Goal: Information Seeking & Learning: Learn about a topic

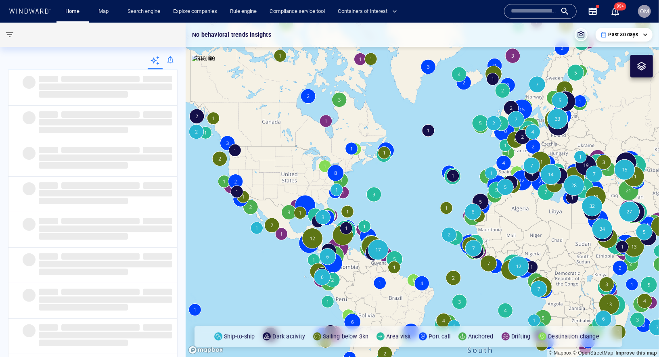
click at [545, 10] on input "text" at bounding box center [534, 11] width 46 height 12
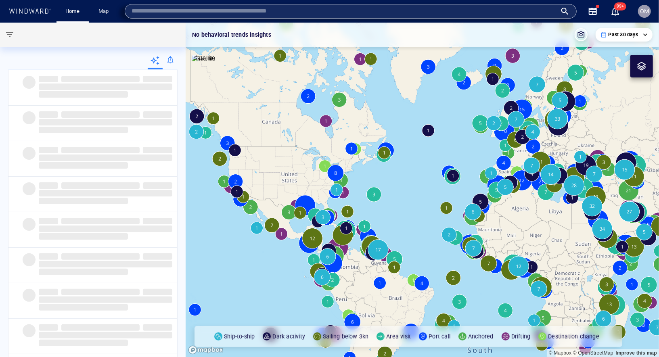
paste input "*******"
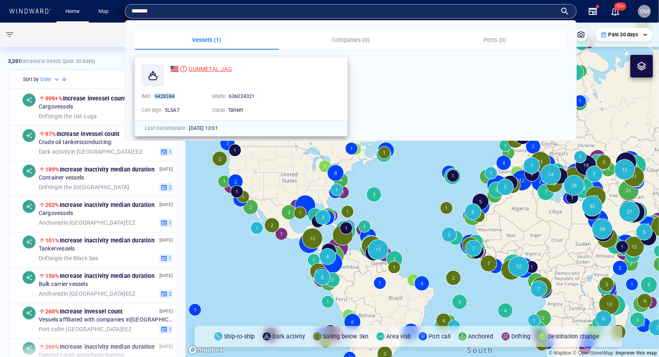
type input "*******"
click at [215, 71] on span "GUNMETAL JAG" at bounding box center [209, 69] width 43 height 6
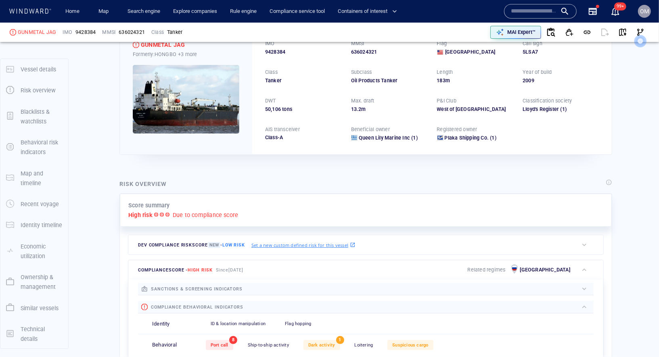
scroll to position [21, 0]
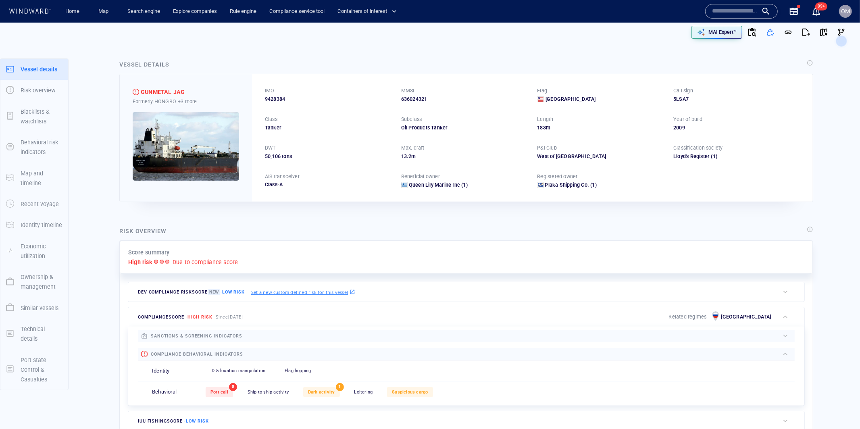
click at [275, 96] on span "9428384" at bounding box center [275, 99] width 20 height 7
copy span "9428384"
drag, startPoint x: 195, startPoint y: 93, endPoint x: 142, endPoint y: 93, distance: 53.6
click at [142, 93] on div "GUNMETAL JAG" at bounding box center [186, 92] width 106 height 10
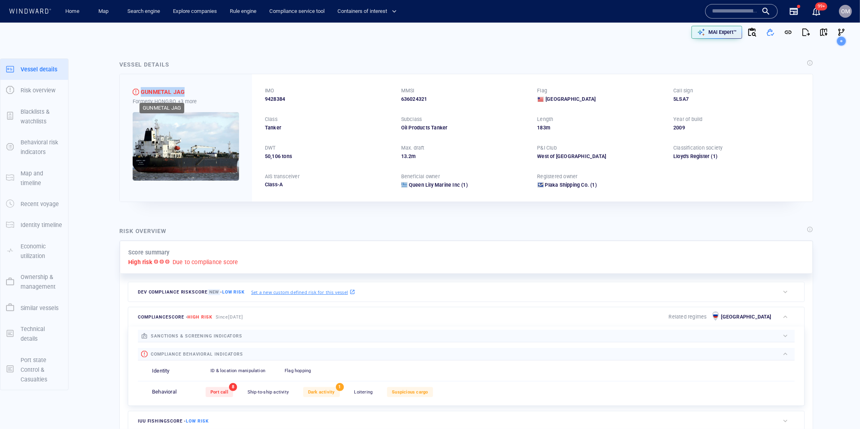
copy div "GUNMETAL JAG"
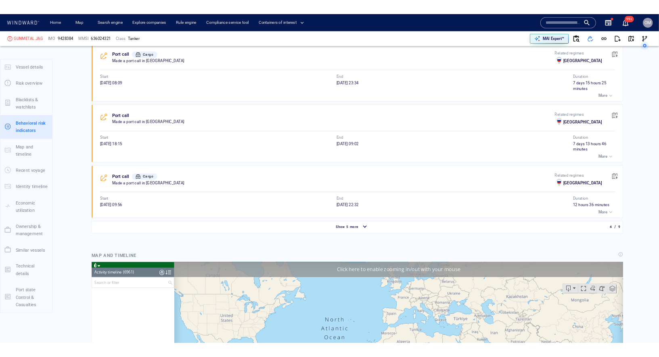
scroll to position [576, 0]
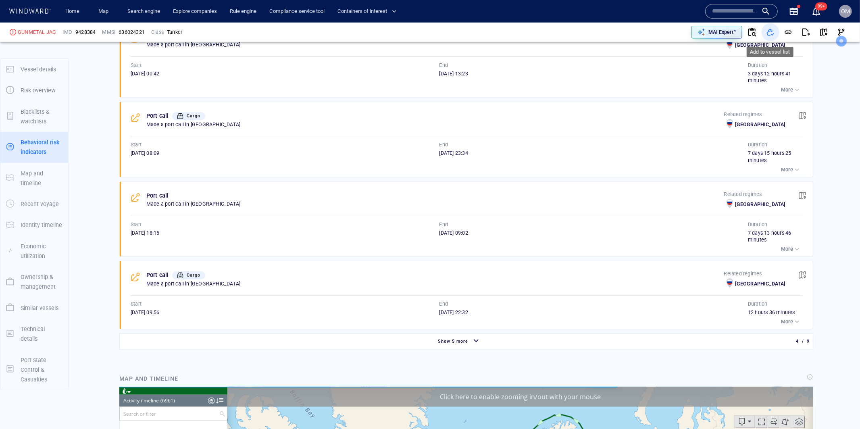
click at [658, 31] on button "button" at bounding box center [771, 32] width 18 height 18
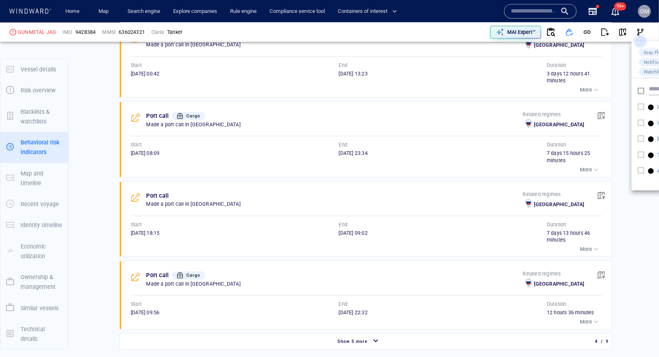
scroll to position [41, 0]
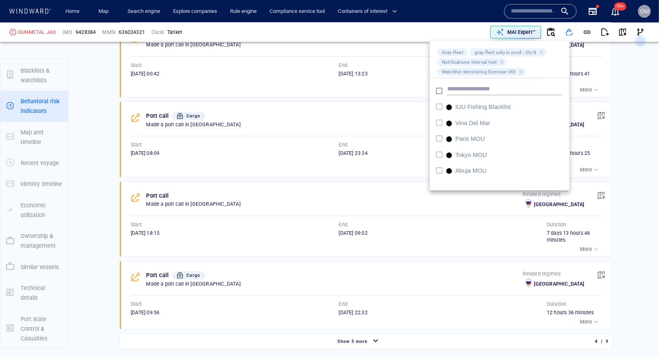
click at [309, 146] on div at bounding box center [329, 178] width 659 height 357
